Goal: Consume media (video, audio)

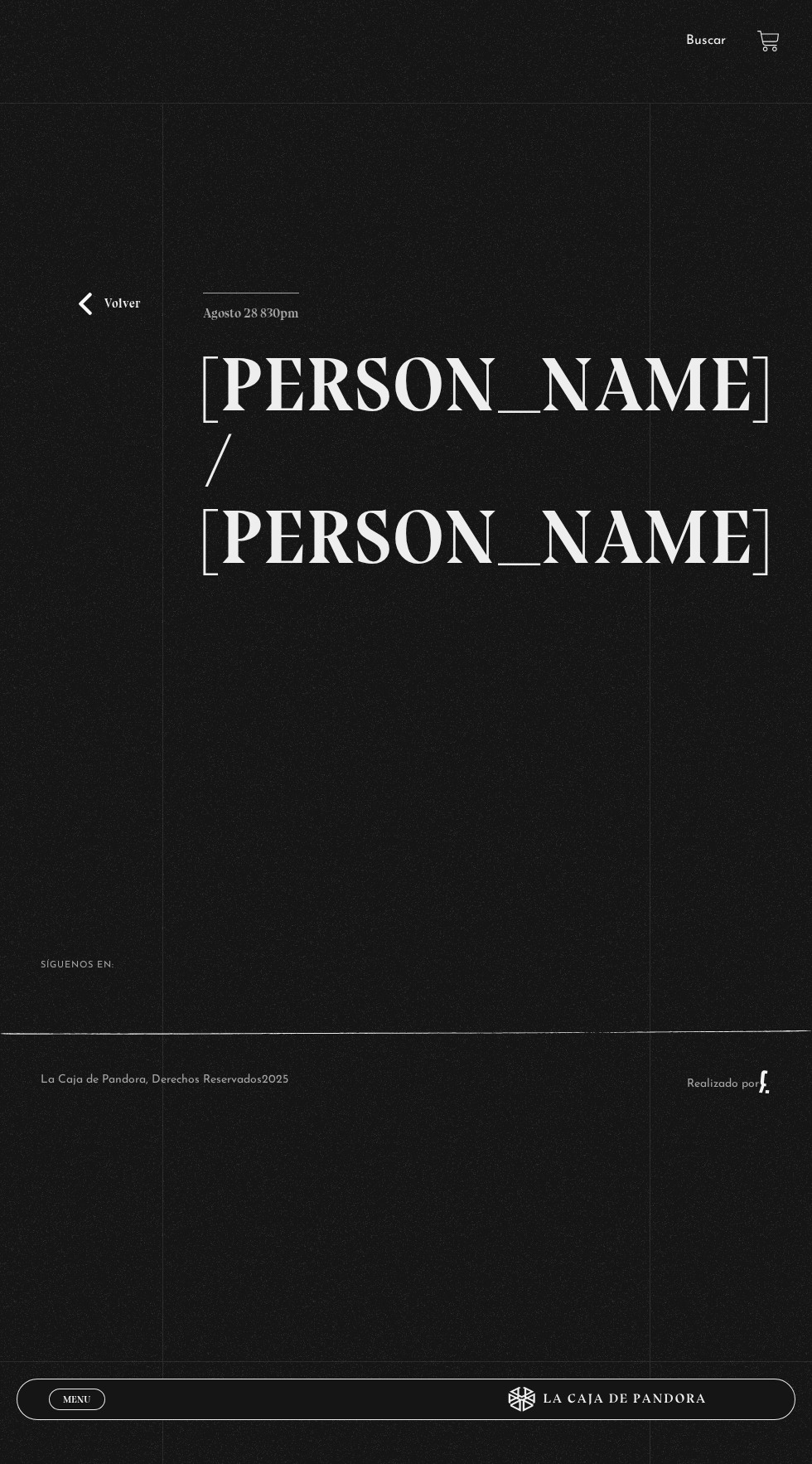
click at [99, 315] on link "Volver" at bounding box center [109, 304] width 61 height 22
